Goal: Information Seeking & Learning: Learn about a topic

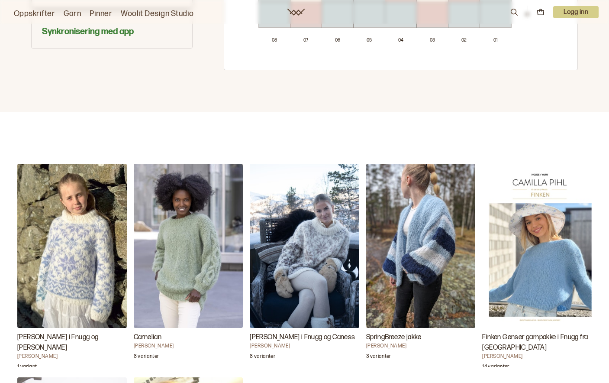
scroll to position [736, 0]
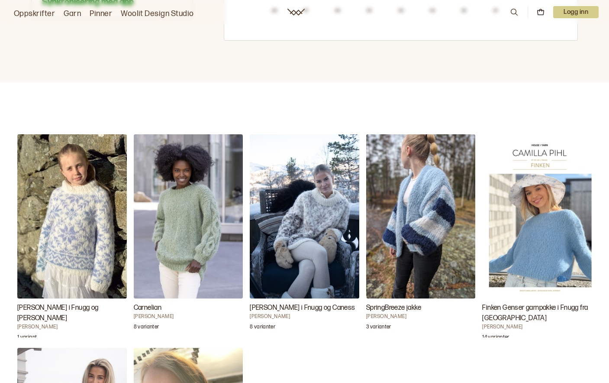
click at [442, 211] on img "SpringBreeze jakke" at bounding box center [420, 216] width 109 height 164
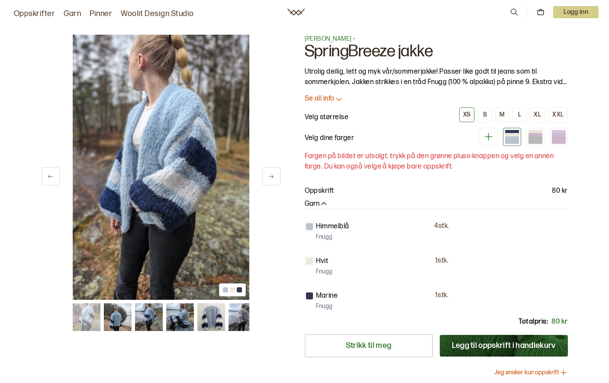
click at [188, 320] on img at bounding box center [180, 317] width 28 height 28
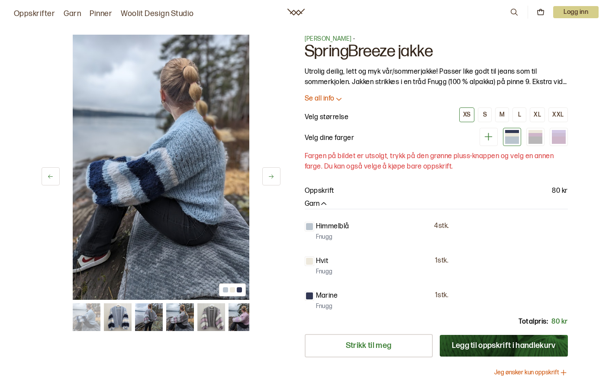
click at [122, 319] on img at bounding box center [117, 317] width 28 height 28
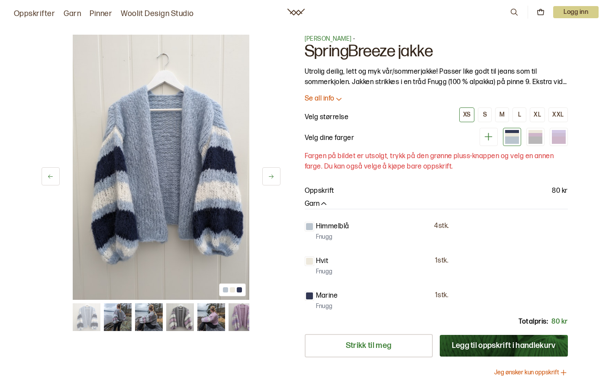
click at [125, 319] on img at bounding box center [117, 317] width 28 height 28
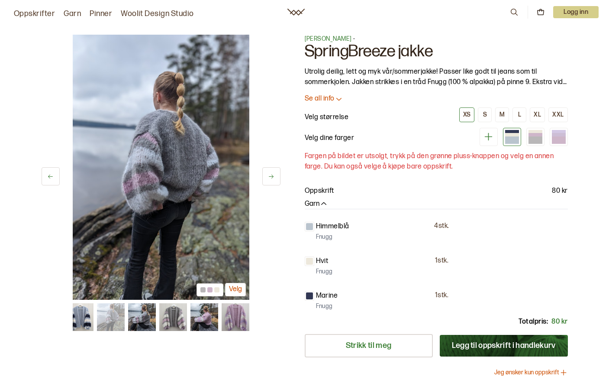
click at [125, 319] on div at bounding box center [161, 317] width 177 height 28
click at [134, 319] on img at bounding box center [142, 317] width 28 height 28
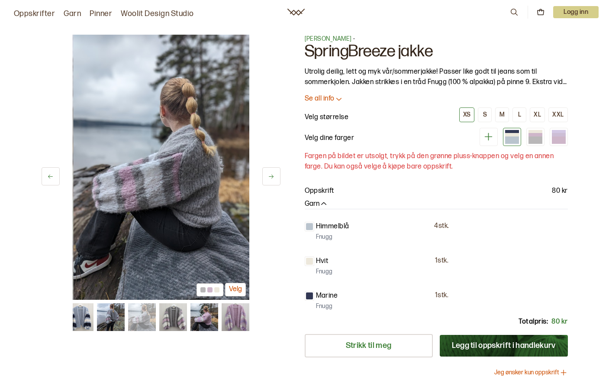
click at [138, 319] on img at bounding box center [142, 317] width 28 height 28
click at [170, 318] on img at bounding box center [173, 317] width 28 height 28
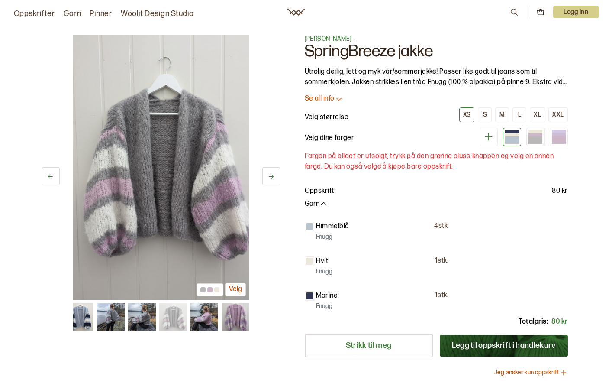
click at [210, 320] on img at bounding box center [204, 317] width 28 height 28
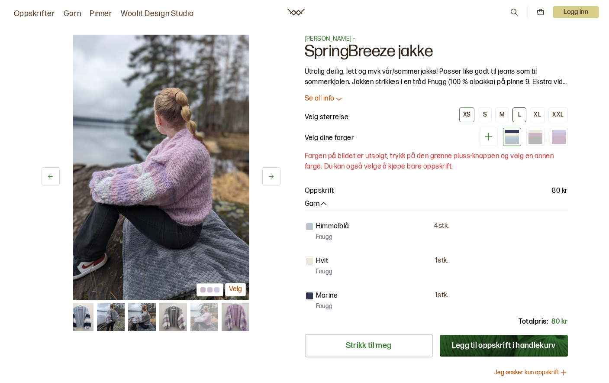
click at [516, 119] on button "L" at bounding box center [519, 114] width 14 height 15
click at [517, 119] on button "L" at bounding box center [519, 114] width 14 height 15
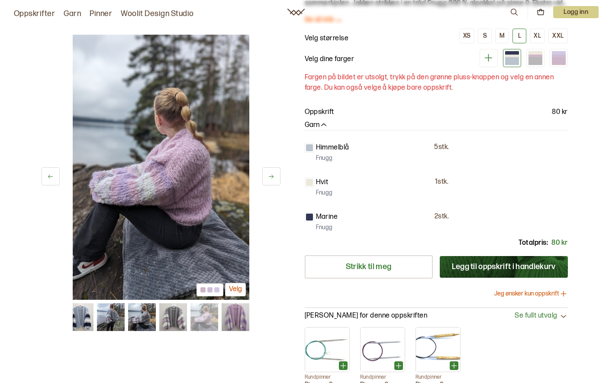
scroll to position [87, 0]
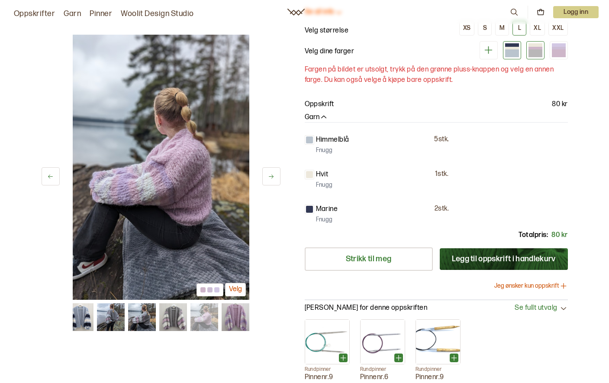
click at [535, 49] on div at bounding box center [535, 53] width 14 height 8
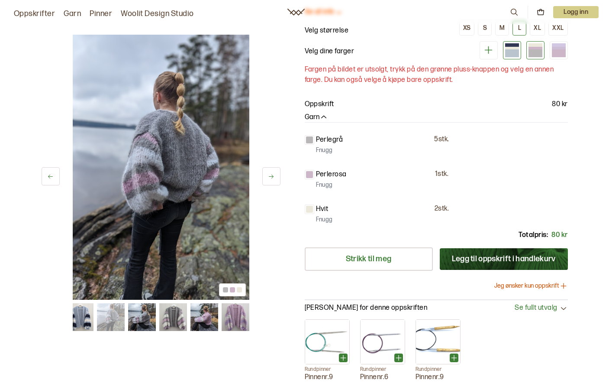
click at [514, 51] on div at bounding box center [512, 53] width 14 height 8
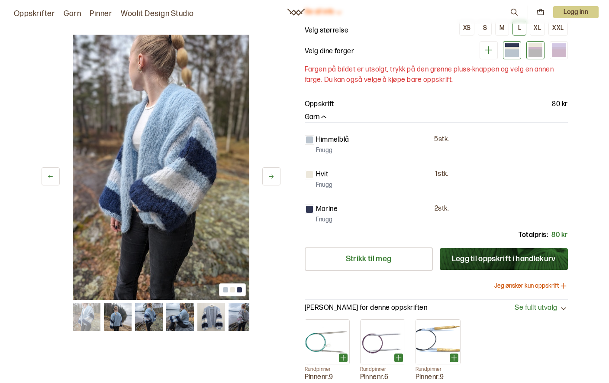
click at [530, 51] on div at bounding box center [535, 53] width 14 height 8
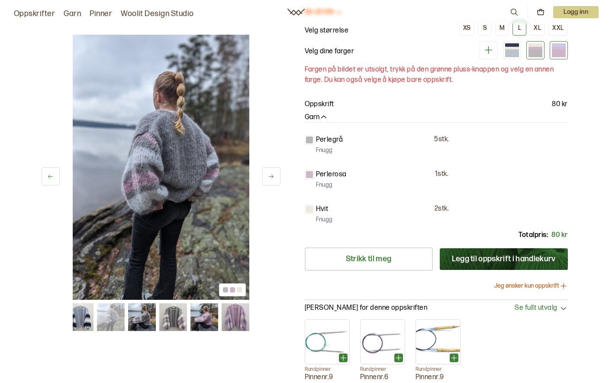
click at [555, 52] on div at bounding box center [559, 53] width 14 height 8
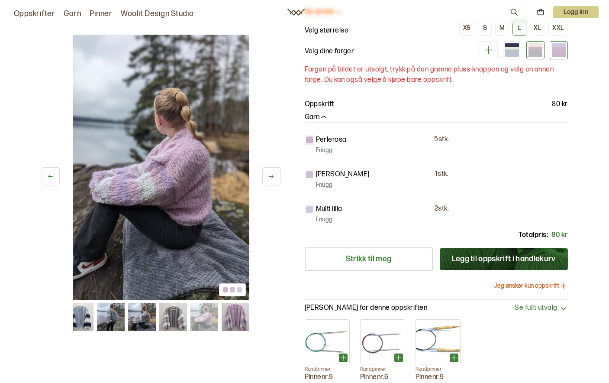
click at [531, 51] on div at bounding box center [535, 53] width 14 height 8
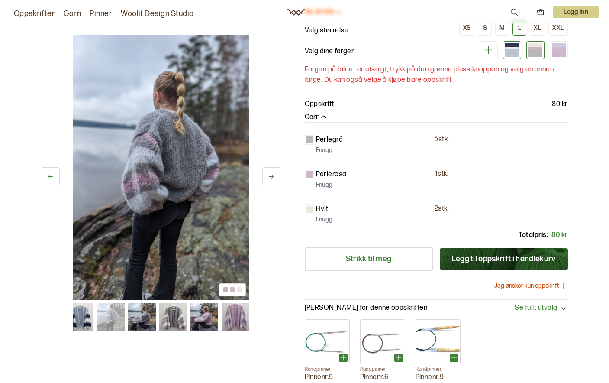
click at [507, 51] on div at bounding box center [512, 53] width 14 height 8
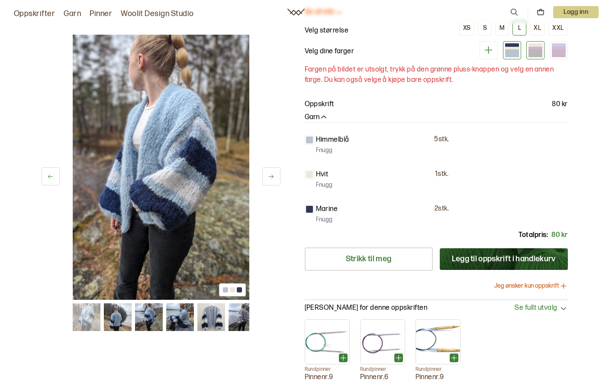
click at [533, 53] on div at bounding box center [535, 53] width 14 height 8
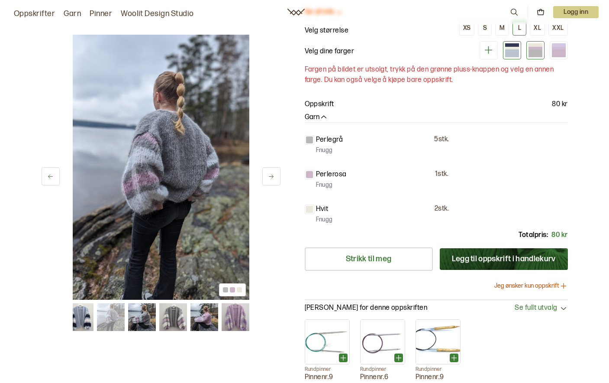
click at [512, 54] on div at bounding box center [512, 53] width 14 height 8
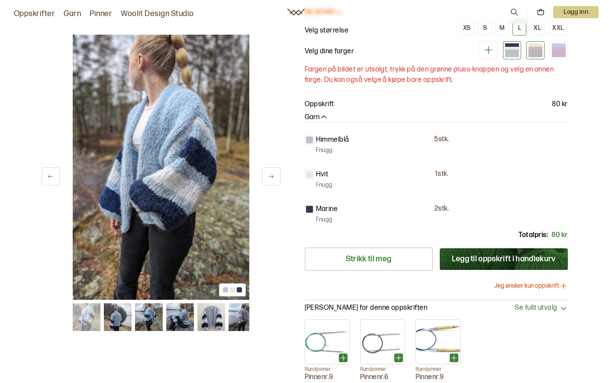
click at [530, 54] on div at bounding box center [535, 53] width 14 height 8
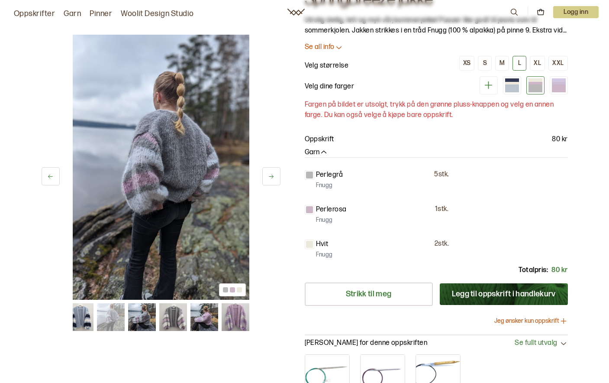
scroll to position [43, 0]
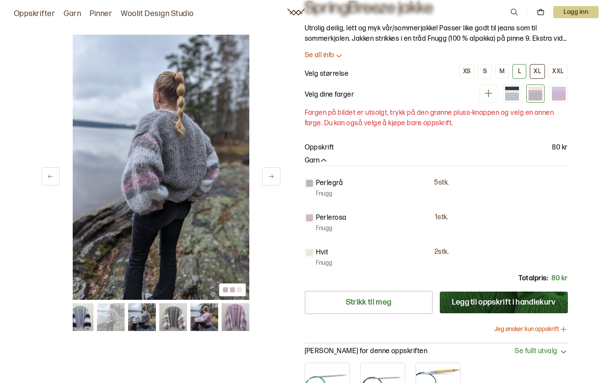
click at [531, 74] on button "XL" at bounding box center [537, 71] width 15 height 15
click at [524, 73] on button "L" at bounding box center [519, 71] width 14 height 15
click at [502, 73] on div "M" at bounding box center [501, 72] width 5 height 8
click at [521, 71] on div "L" at bounding box center [519, 72] width 3 height 8
click at [509, 72] on button "M" at bounding box center [502, 71] width 14 height 15
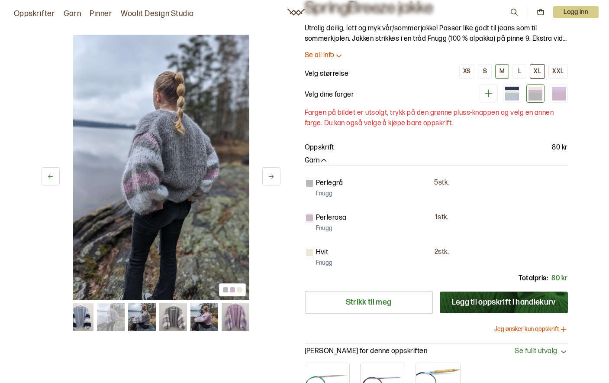
click at [530, 73] on button "XL" at bounding box center [537, 71] width 15 height 15
click at [544, 75] on button "XL" at bounding box center [537, 71] width 15 height 15
